Goal: Transaction & Acquisition: Purchase product/service

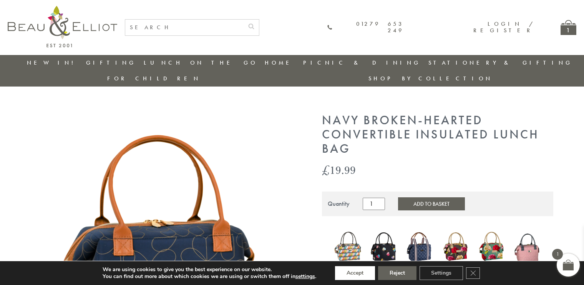
click at [356, 273] on button "Accept" at bounding box center [355, 273] width 40 height 14
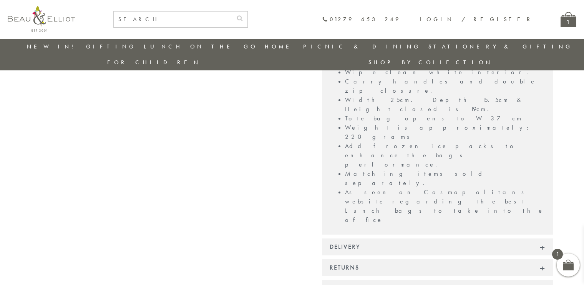
scroll to position [645, 0]
